Goal: Use online tool/utility: Utilize a website feature to perform a specific function

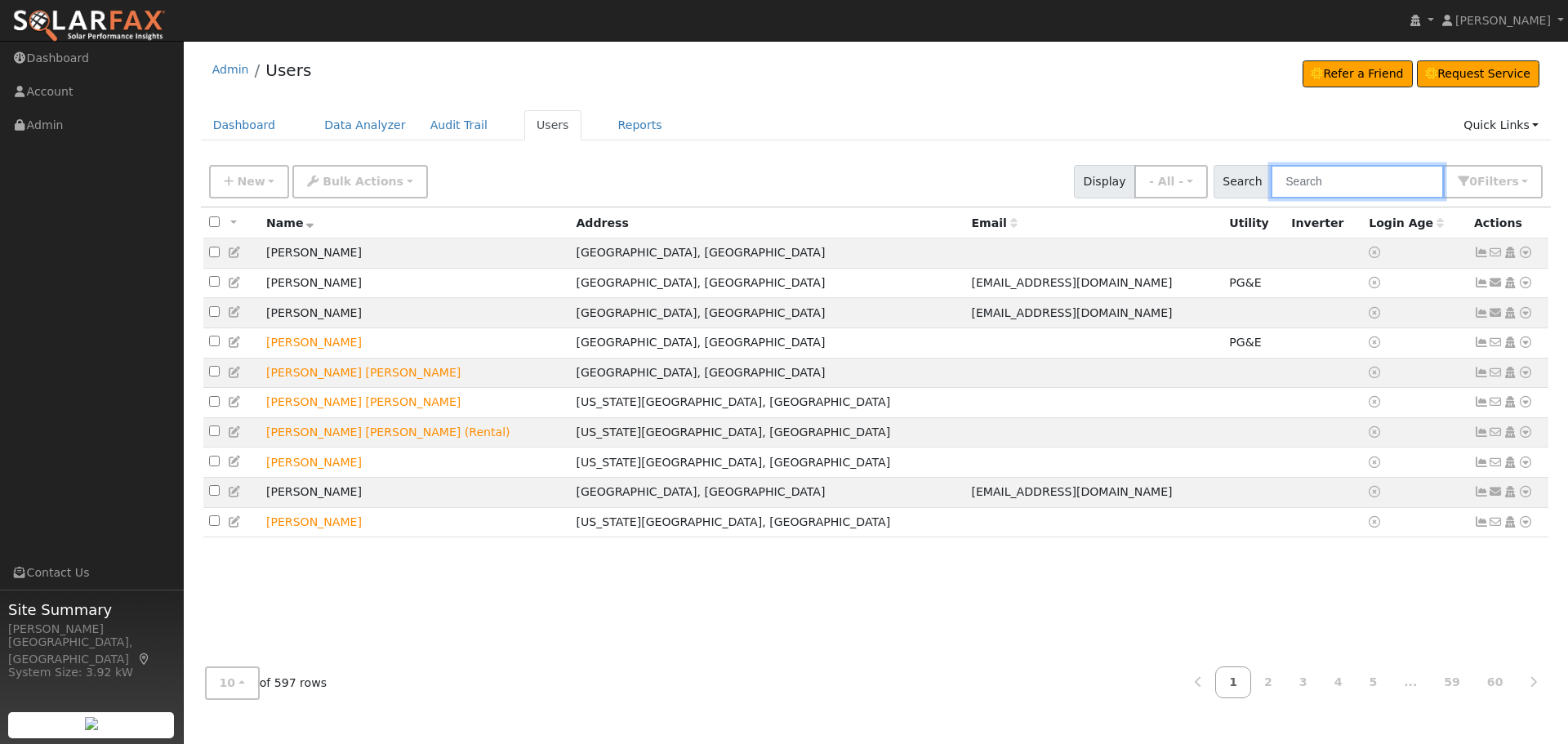
click at [1308, 181] on input "text" at bounding box center [1357, 182] width 173 height 34
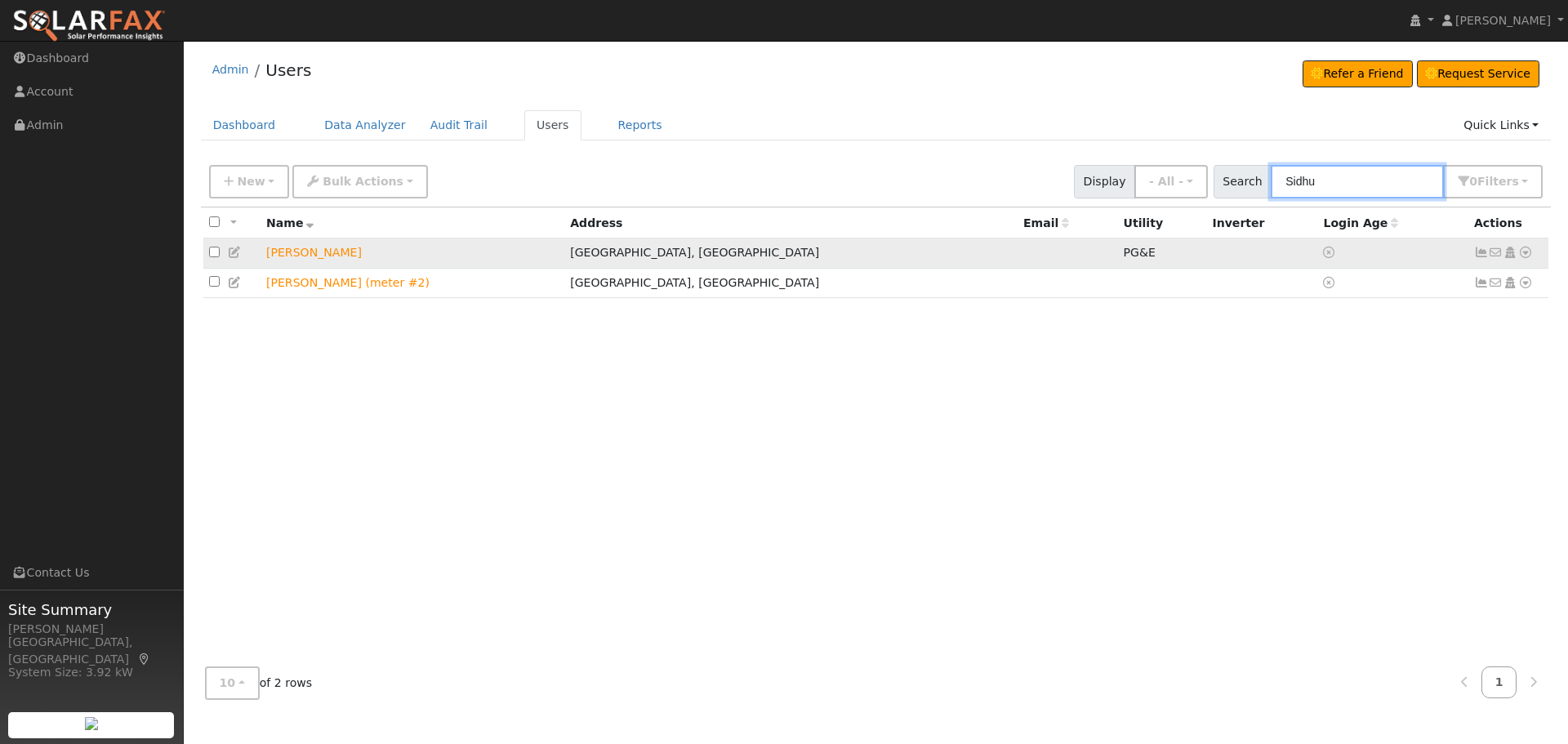
type input "Sidhu"
click at [1525, 253] on icon at bounding box center [1525, 252] width 15 height 12
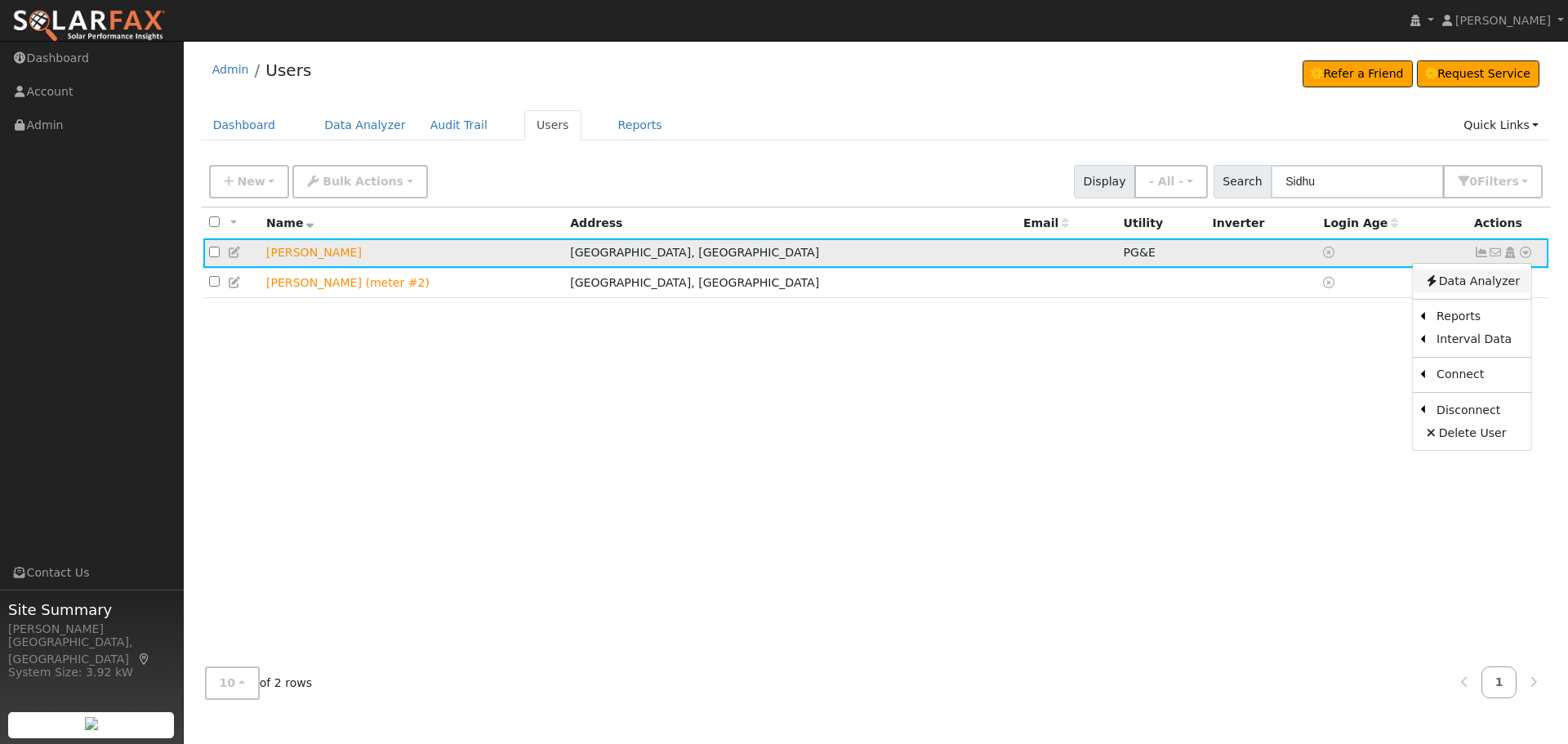
click at [1481, 280] on link "Data Analyzer" at bounding box center [1472, 280] width 118 height 23
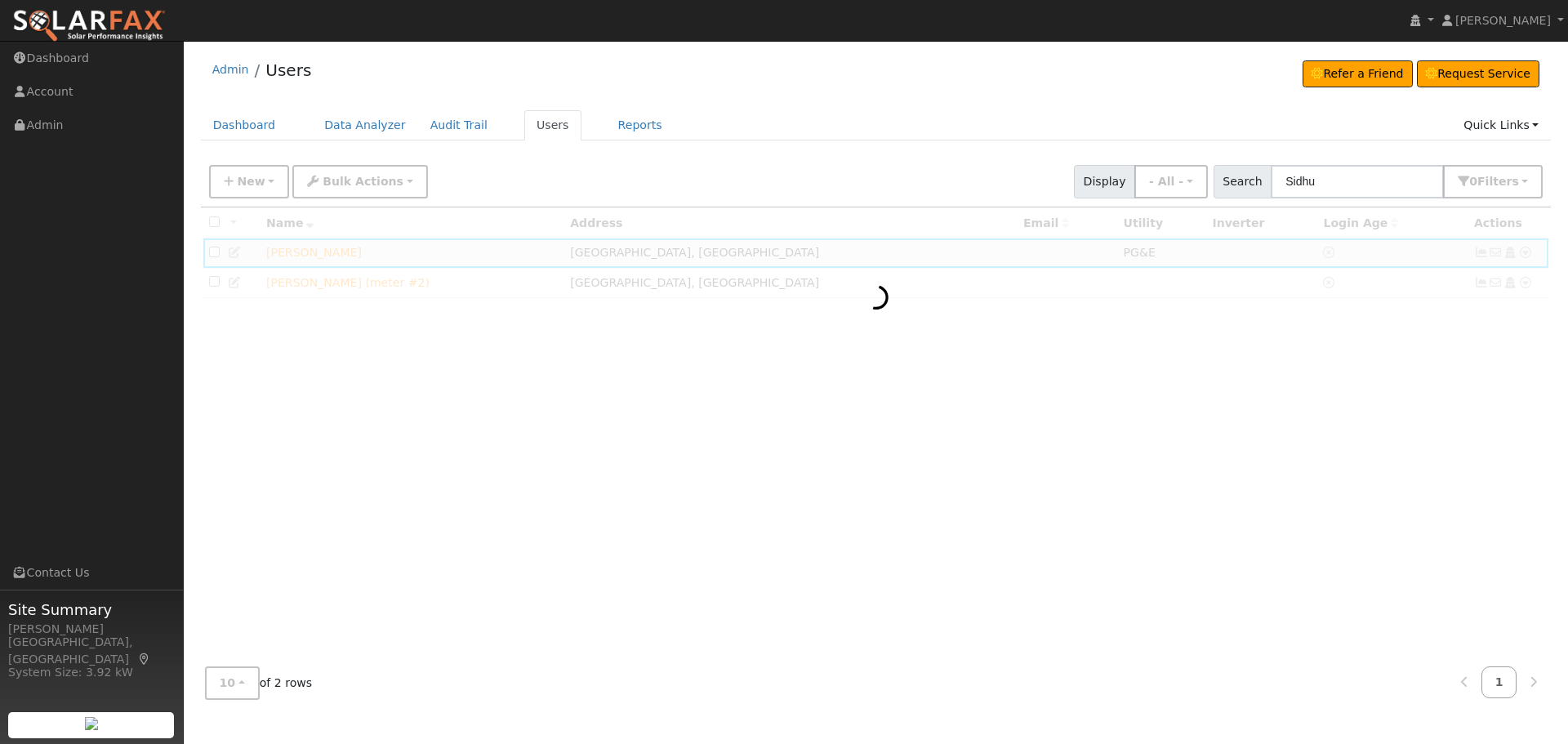
click at [1265, 331] on div at bounding box center [876, 431] width 1351 height 447
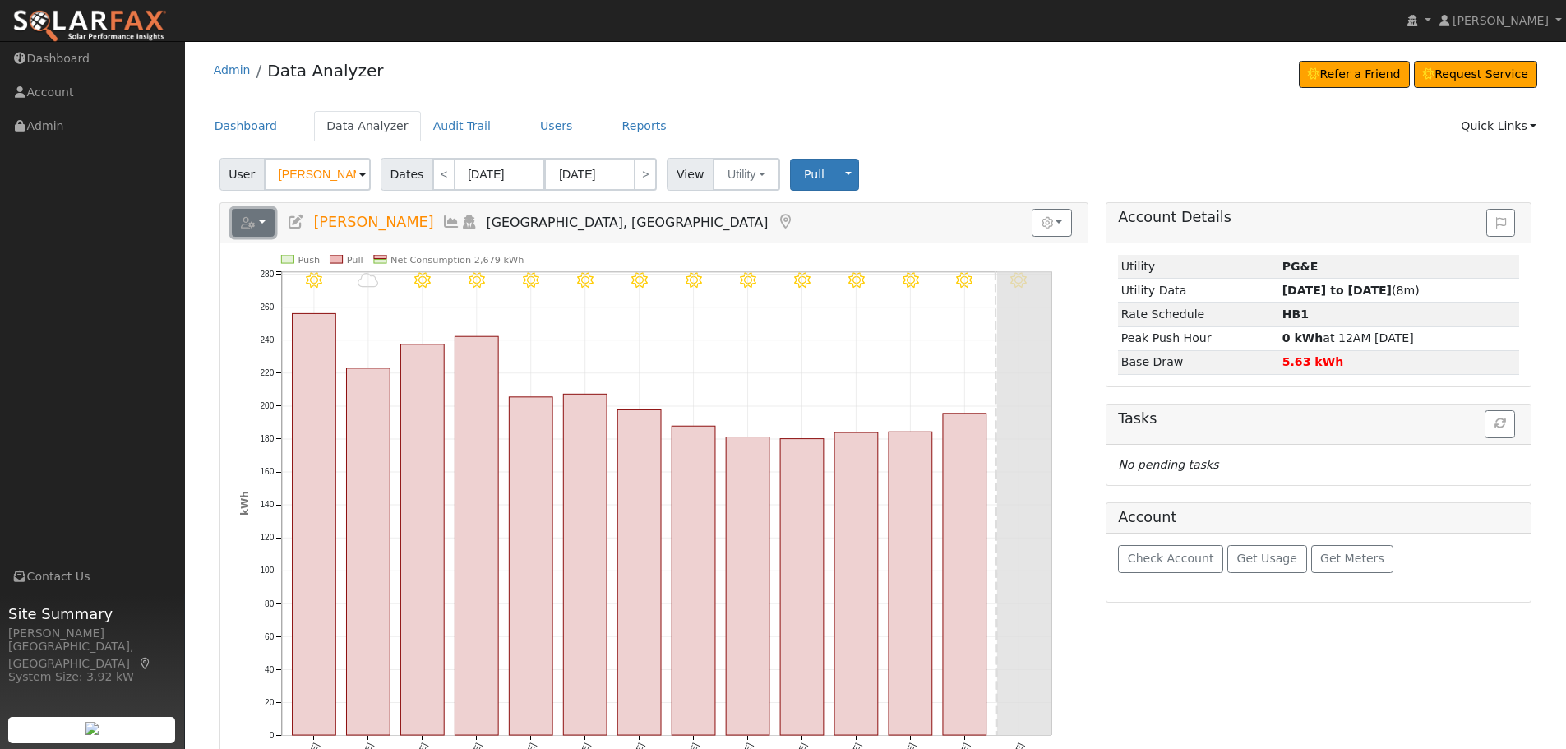
click at [268, 217] on button "button" at bounding box center [254, 223] width 44 height 28
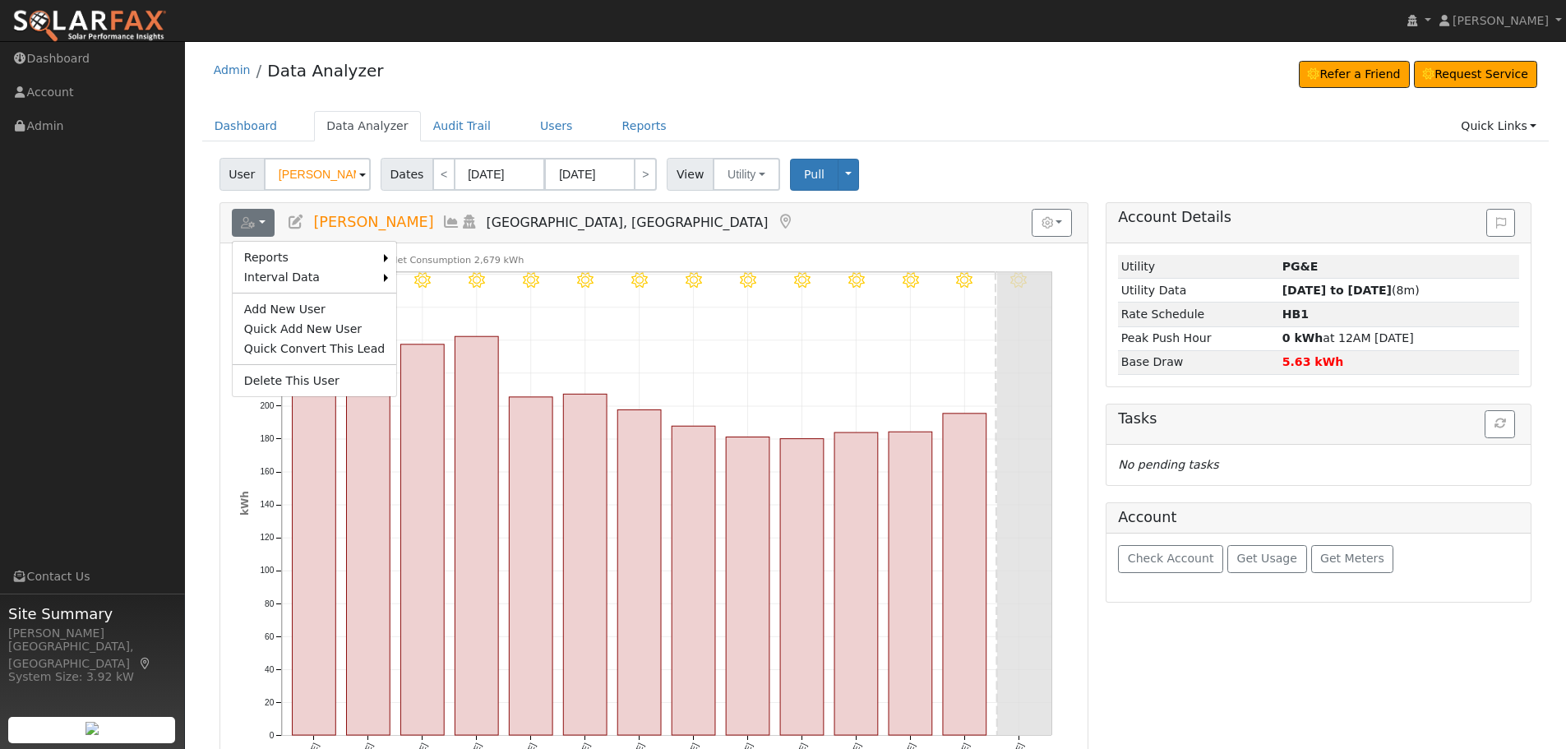
click at [442, 219] on icon at bounding box center [451, 222] width 18 height 15
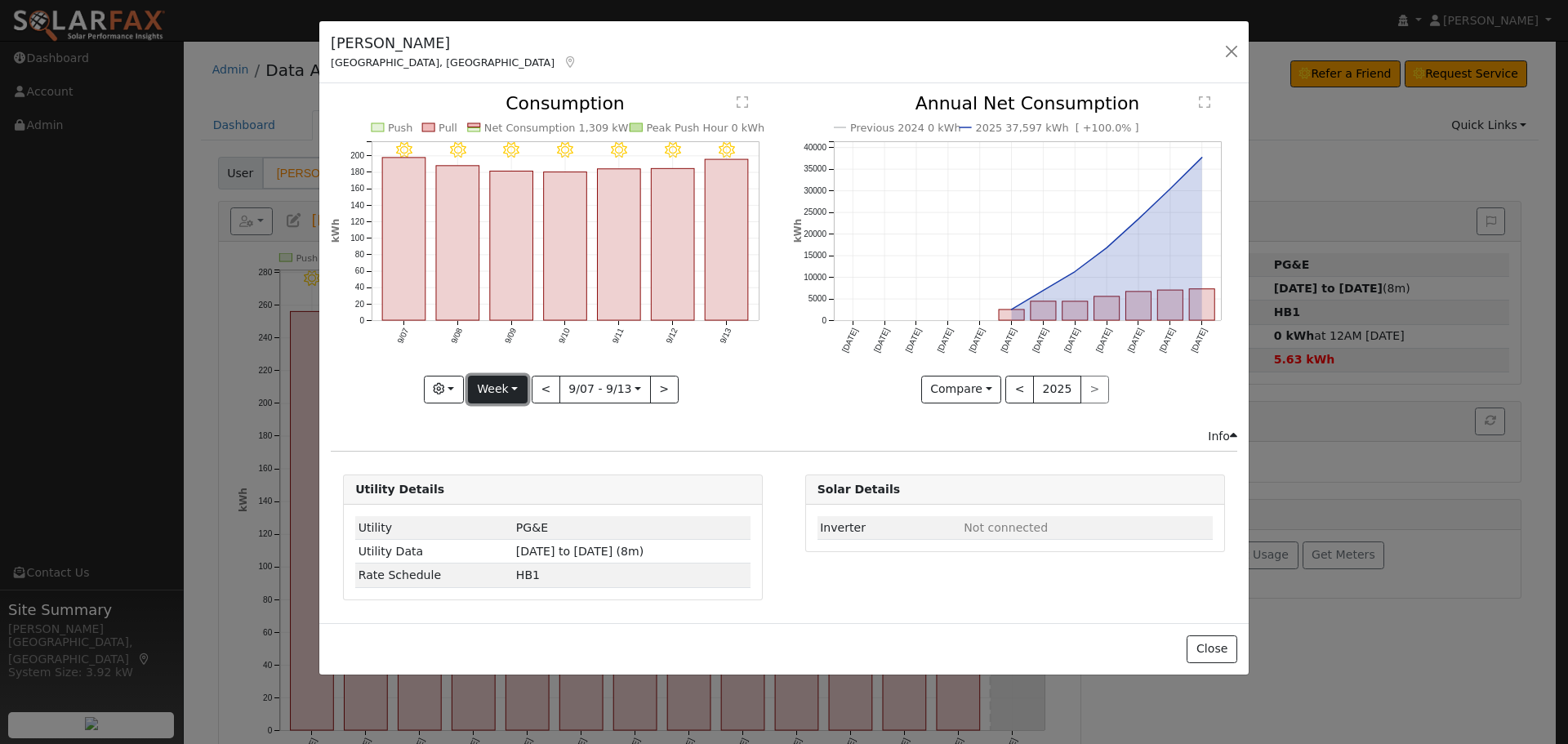
click at [487, 394] on button "Week" at bounding box center [498, 389] width 60 height 28
click at [510, 491] on link "Year" at bounding box center [526, 491] width 113 height 23
type input "2024-09-01"
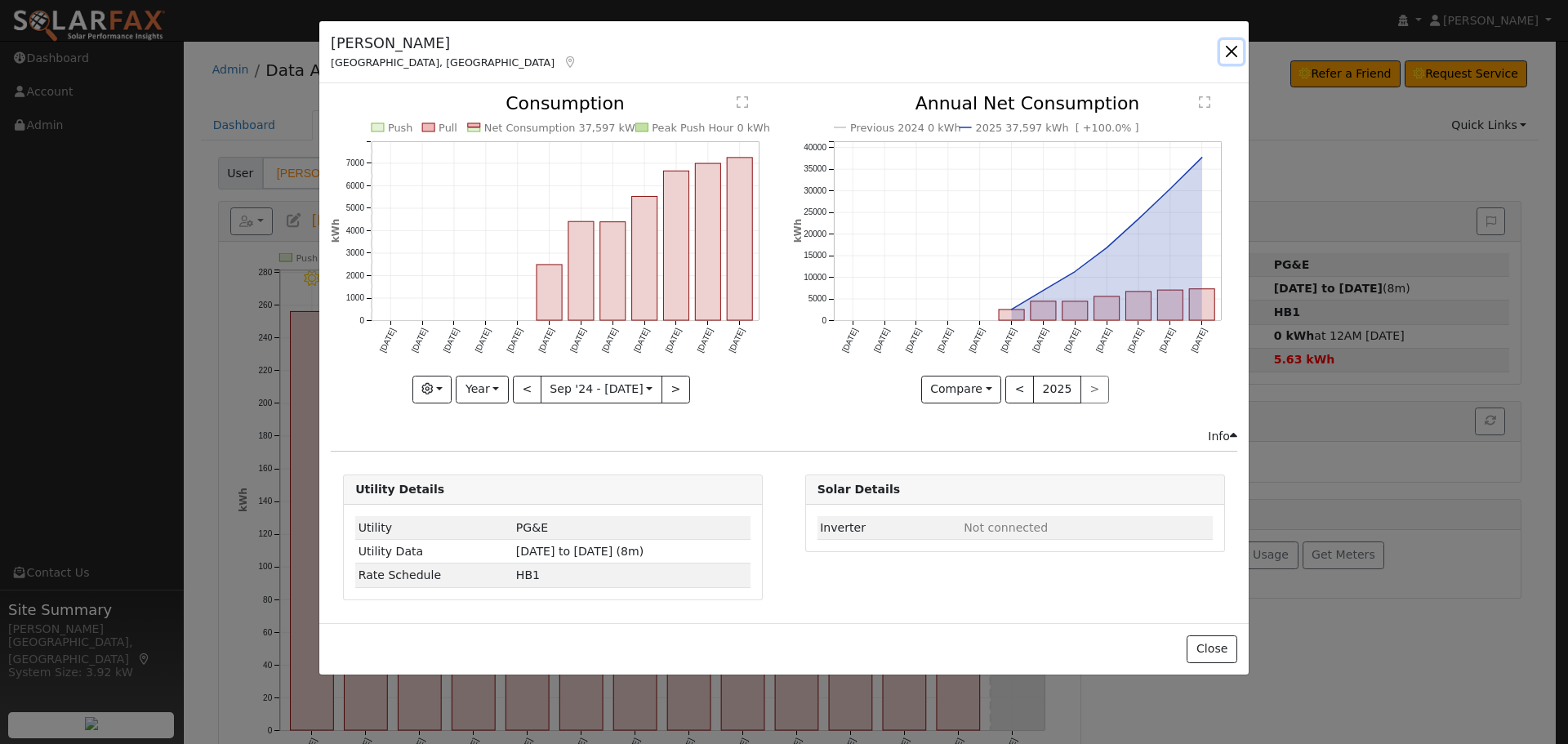
click at [1232, 51] on button "button" at bounding box center [1231, 51] width 23 height 23
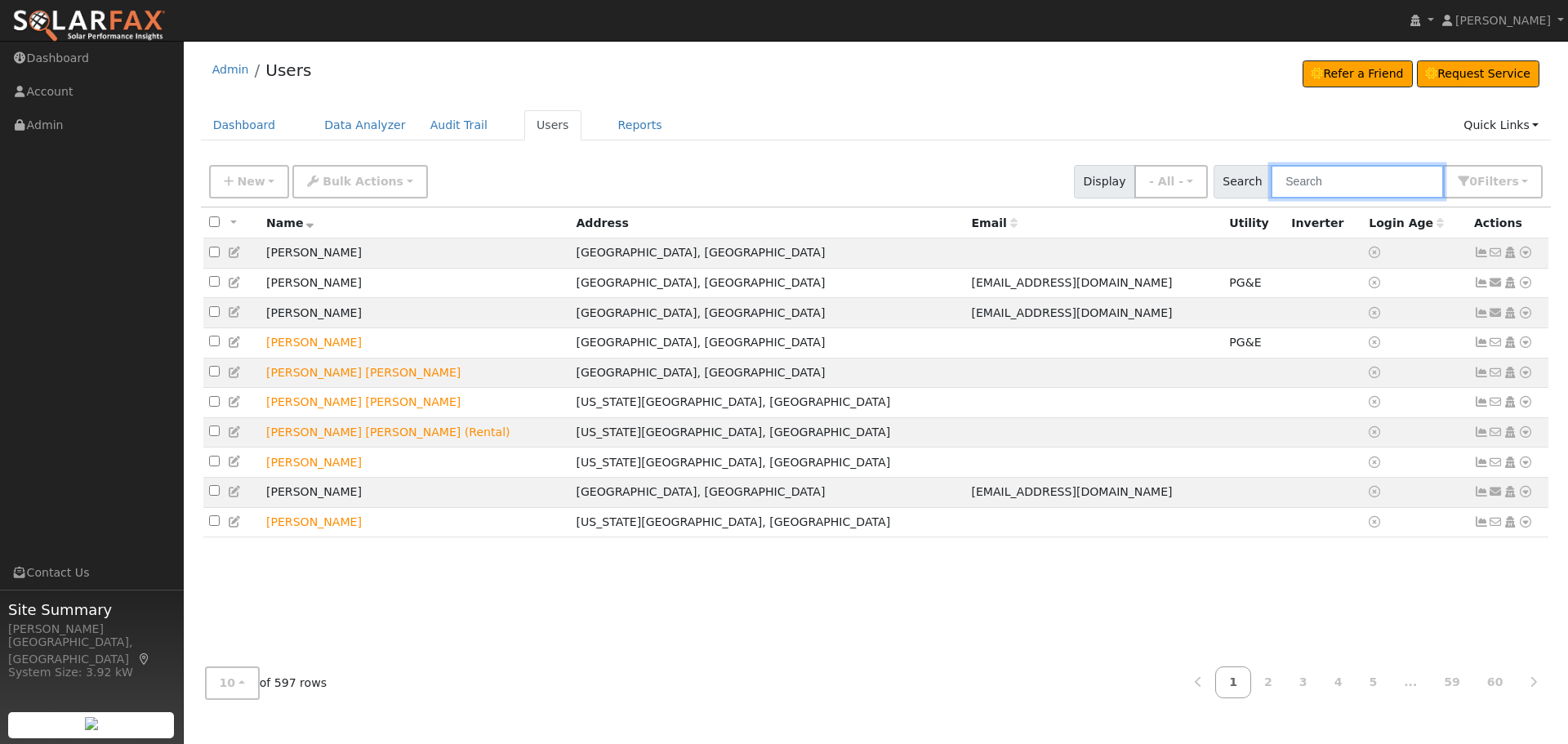
click at [1332, 191] on input "text" at bounding box center [1357, 182] width 173 height 34
type input "Sidhu"
